Goal: Task Accomplishment & Management: Manage account settings

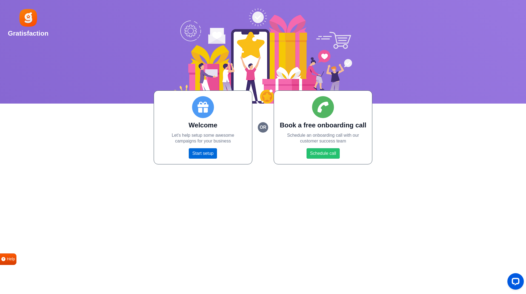
click at [206, 155] on link "Start setup" at bounding box center [203, 153] width 28 height 10
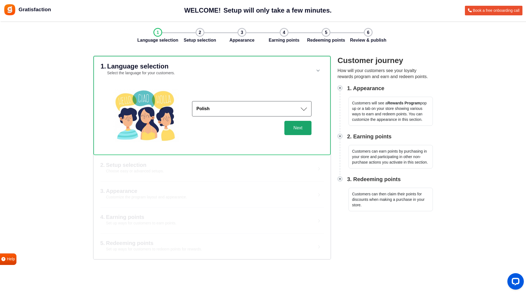
click at [294, 128] on button "Next" at bounding box center [298, 128] width 27 height 14
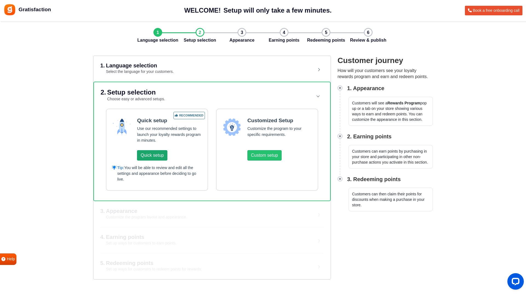
click at [161, 157] on button "Quick setup" at bounding box center [152, 155] width 30 height 10
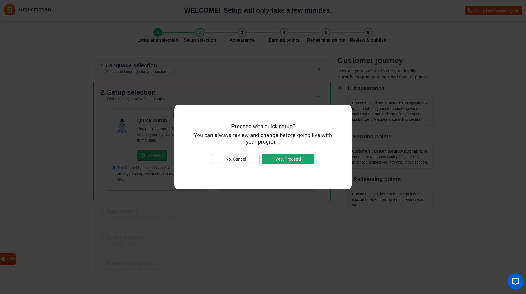
click at [274, 161] on button "Yes, Proceed" at bounding box center [288, 159] width 52 height 10
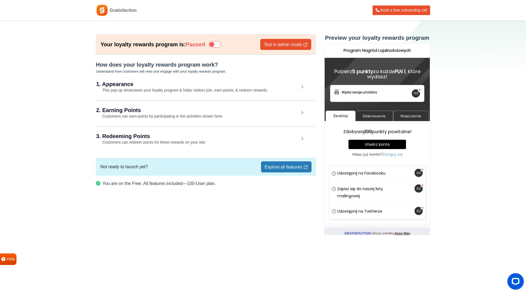
click at [220, 111] on h2 "2. Earning Points" at bounding box center [197, 109] width 203 height 5
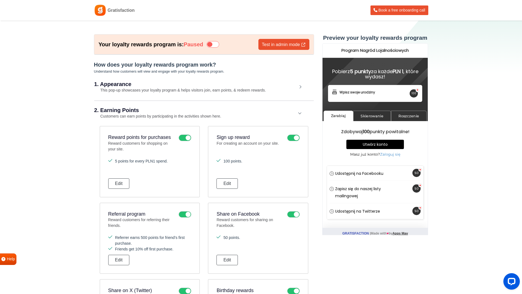
click at [111, 112] on h2 "2. Earning Points" at bounding box center [195, 109] width 203 height 5
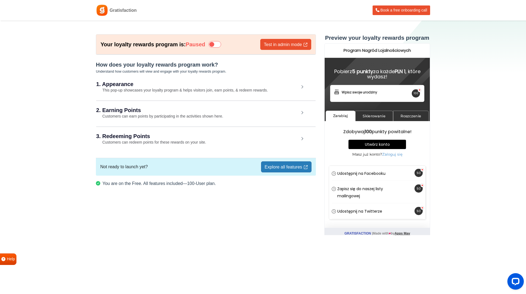
click at [169, 138] on h2 "3. Redeeming Points" at bounding box center [197, 135] width 203 height 5
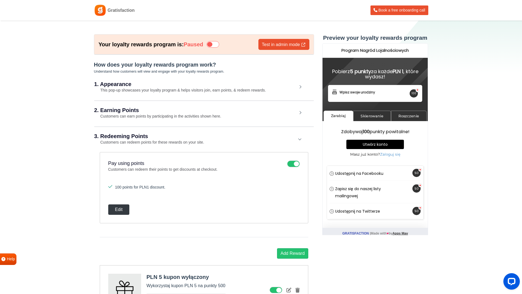
click at [121, 208] on button "Edit" at bounding box center [118, 209] width 21 height 10
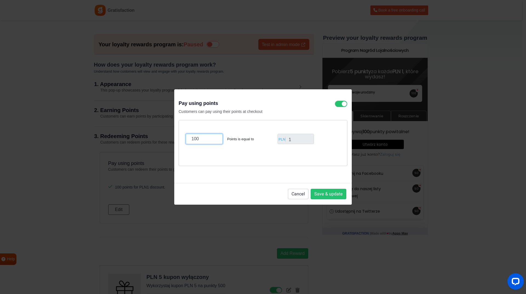
click at [204, 139] on input "100" at bounding box center [204, 139] width 37 height 10
click at [304, 141] on input "1" at bounding box center [296, 139] width 37 height 10
drag, startPoint x: 202, startPoint y: 141, endPoint x: 179, endPoint y: 142, distance: 23.6
click at [179, 142] on div "100 Points is equal to PLN 1" at bounding box center [263, 143] width 169 height 46
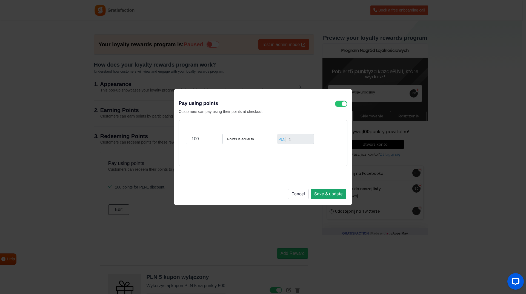
click at [318, 194] on button "Save & update" at bounding box center [329, 194] width 36 height 10
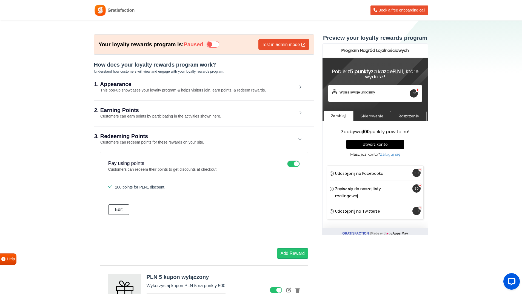
click at [122, 106] on div "2. Earning Points Customers can earn points by participating in the activities …" at bounding box center [204, 113] width 220 height 25
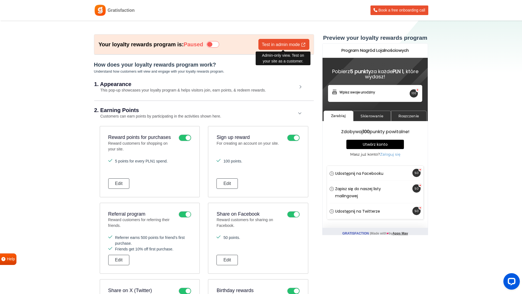
click at [282, 46] on link "Test in admin mode" at bounding box center [283, 44] width 51 height 11
click at [346, 196] on div "Utwórz konto Zaloguj się" at bounding box center [375, 192] width 96 height 22
click at [371, 117] on link "Skierowanie" at bounding box center [372, 116] width 38 height 11
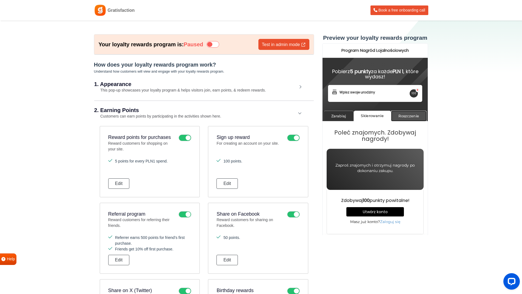
click at [408, 118] on link "Roszczenie" at bounding box center [409, 116] width 36 height 11
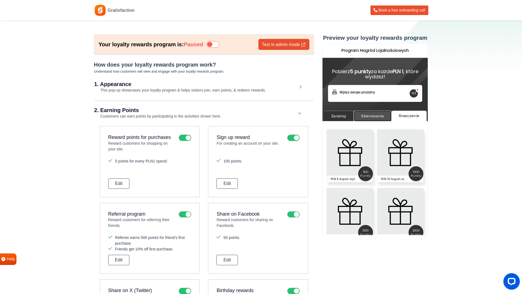
click at [371, 116] on link "Skierowanie" at bounding box center [373, 116] width 38 height 11
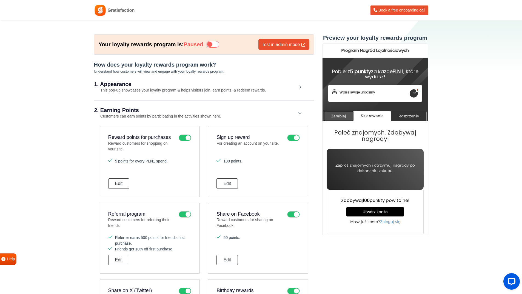
click at [335, 118] on link "Zarabiaj" at bounding box center [339, 116] width 30 height 11
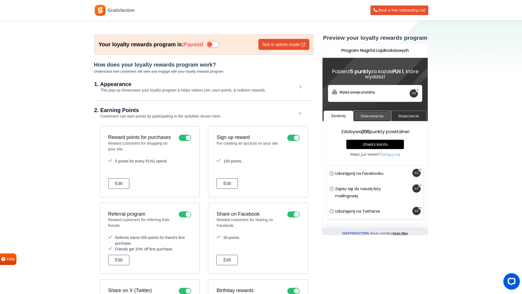
click at [366, 116] on link "Skierowanie" at bounding box center [372, 116] width 38 height 11
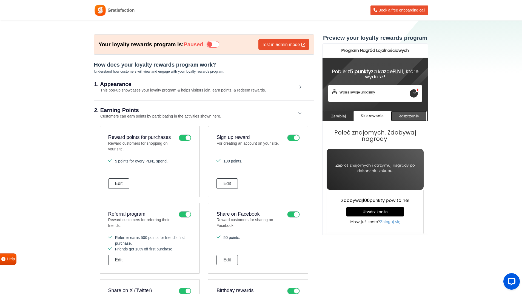
click at [406, 117] on link "Roszczenie" at bounding box center [409, 116] width 36 height 11
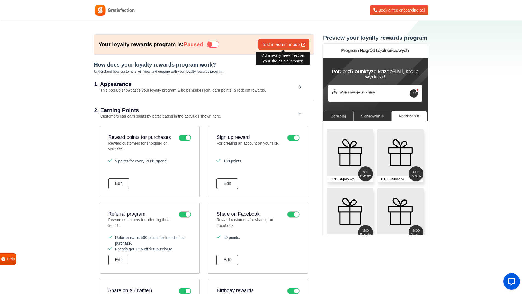
click at [266, 46] on link "Test in admin mode" at bounding box center [283, 44] width 51 height 11
